Goal: Navigation & Orientation: Find specific page/section

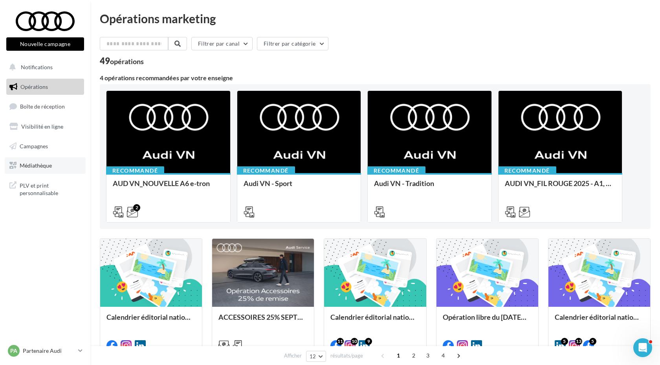
click at [46, 166] on span "Médiathèque" at bounding box center [36, 165] width 32 height 7
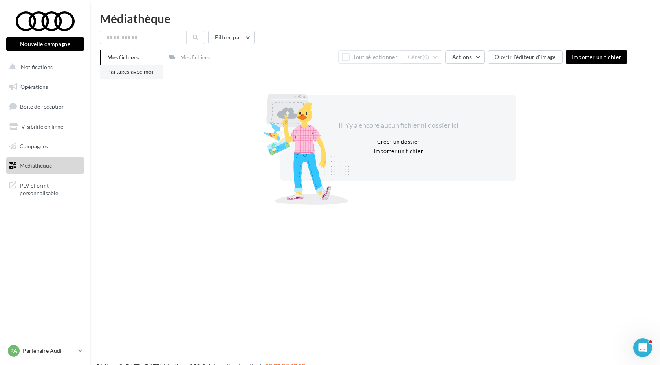
click at [132, 69] on span "Partagés avec moi" at bounding box center [130, 71] width 46 height 7
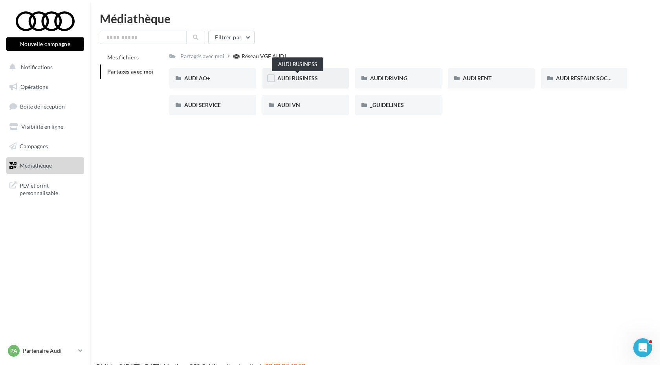
click at [292, 81] on span "AUDI BUSINESS" at bounding box center [297, 78] width 40 height 7
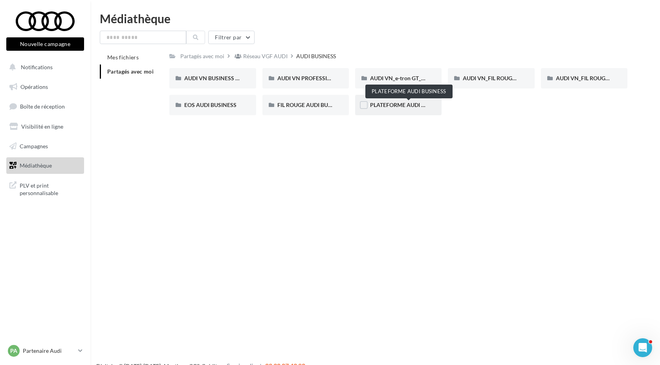
click at [394, 108] on div "PLATEFORME AUDI BUSINESS" at bounding box center [398, 105] width 57 height 8
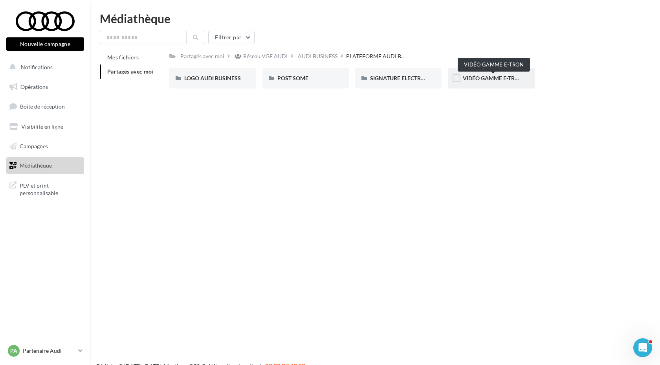
click at [487, 77] on span "VIDÉO GAMME E-TRON" at bounding box center [493, 78] width 61 height 7
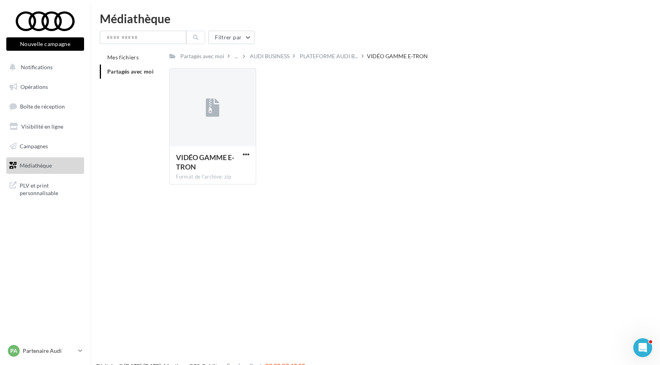
click at [332, 158] on div "VIDÉO GAMME E-TRON Format de l'archive: zip VIDÉO GAMME E-TRON" at bounding box center [401, 129] width 465 height 123
click at [66, 348] on p "Partenaire Audi" at bounding box center [49, 351] width 52 height 8
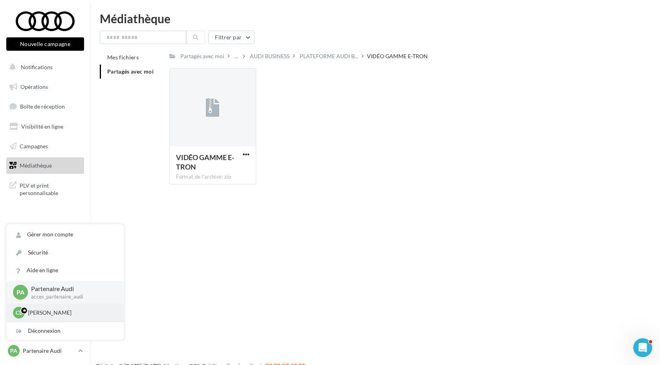
click at [68, 309] on p "[PERSON_NAME]" at bounding box center [71, 313] width 86 height 8
